Goal: Task Accomplishment & Management: Use online tool/utility

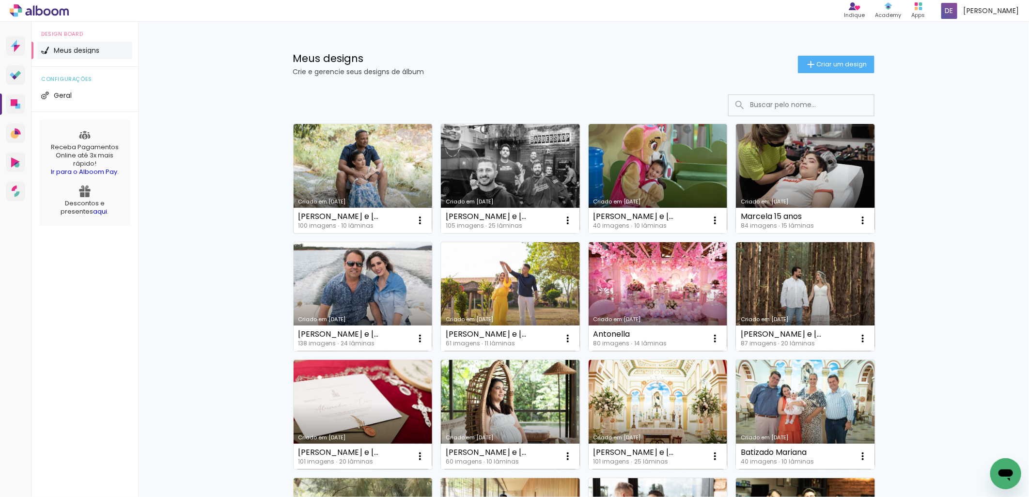
click at [394, 176] on link "Criado em [DATE]" at bounding box center [363, 179] width 139 height 110
